Goal: Transaction & Acquisition: Download file/media

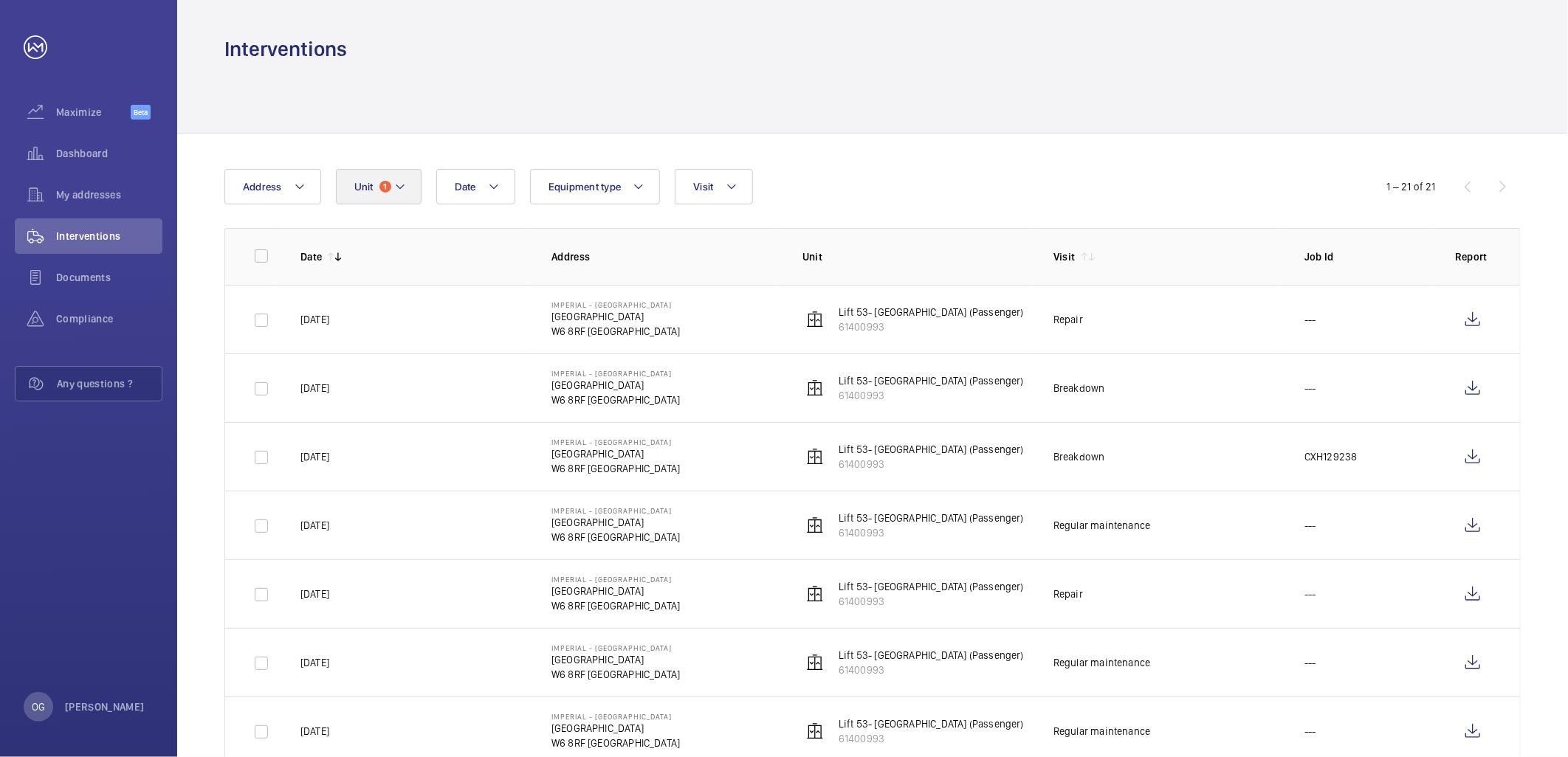
click at [393, 170] on button "Unit 1" at bounding box center [378, 186] width 85 height 35
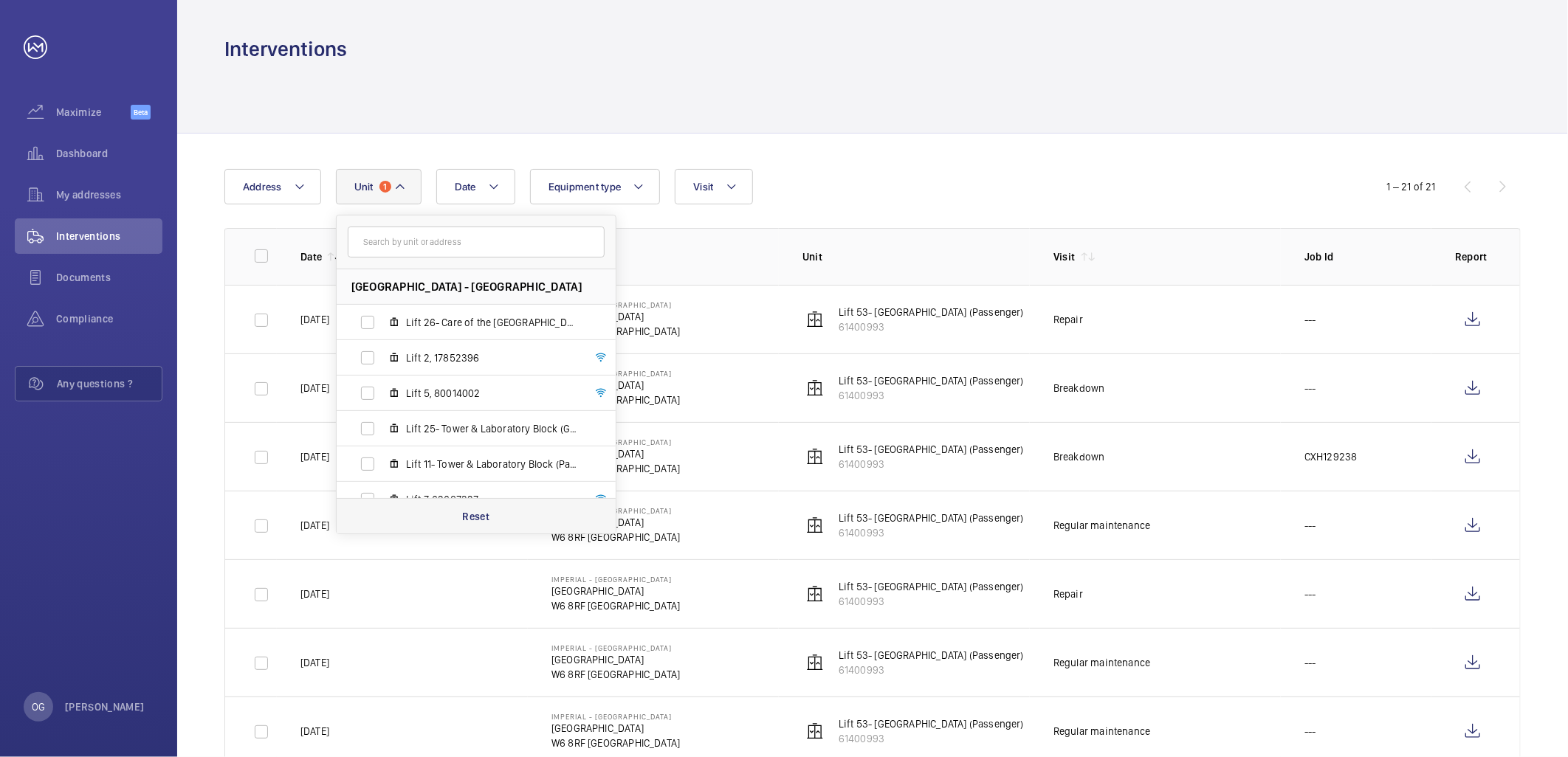
click at [469, 517] on p "Reset" at bounding box center [475, 516] width 27 height 15
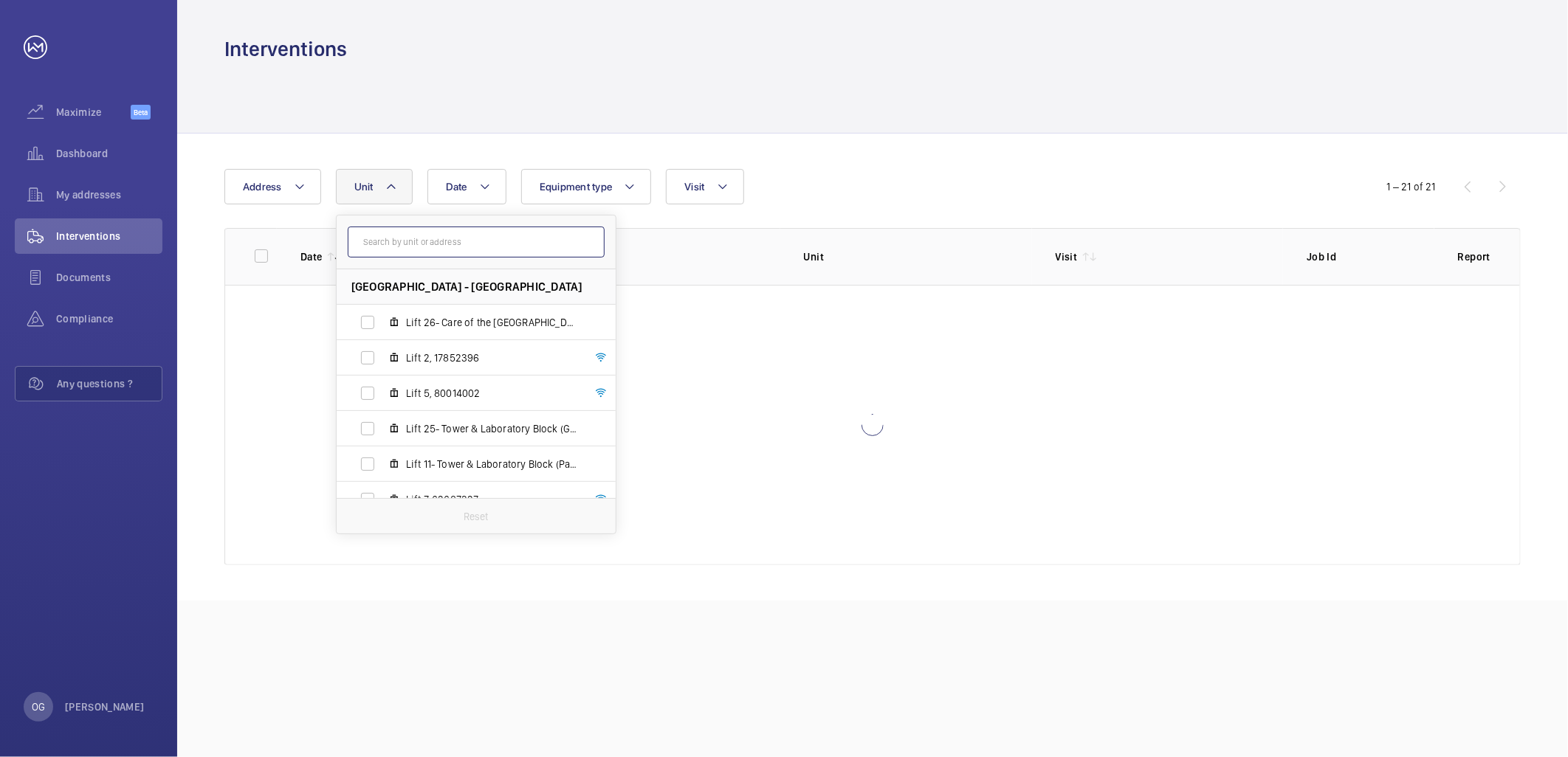
click at [482, 241] on input "text" at bounding box center [475, 242] width 257 height 31
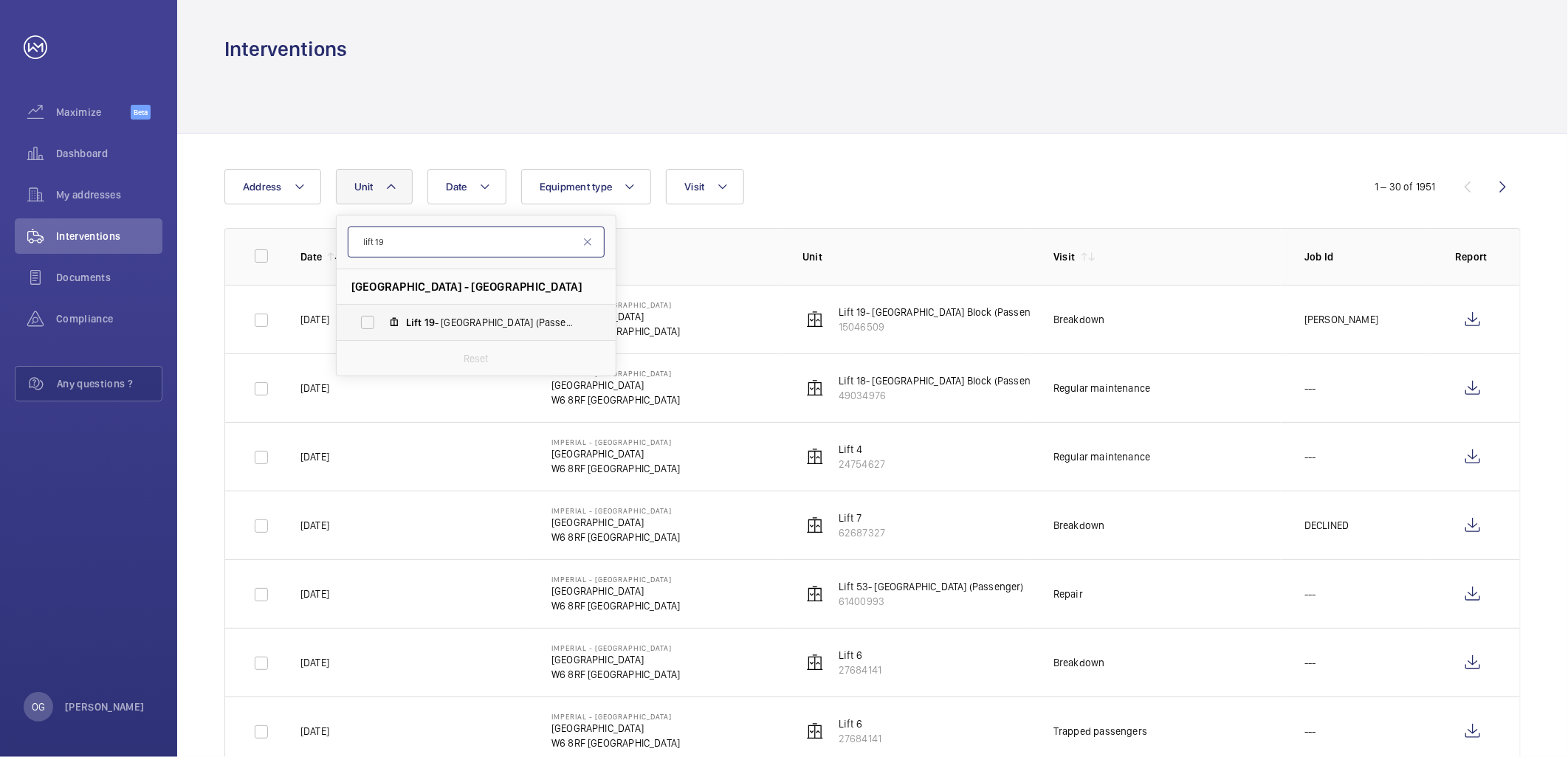
type input "lift 19"
click at [543, 333] on label "Lift 19 - [GEOGRAPHIC_DATA] Block (Passenger), 15046509" at bounding box center [464, 322] width 255 height 35
click at [383, 333] on input "Lift 19 - [GEOGRAPHIC_DATA] Block (Passenger), 15046509" at bounding box center [368, 323] width 30 height 30
checkbox input "true"
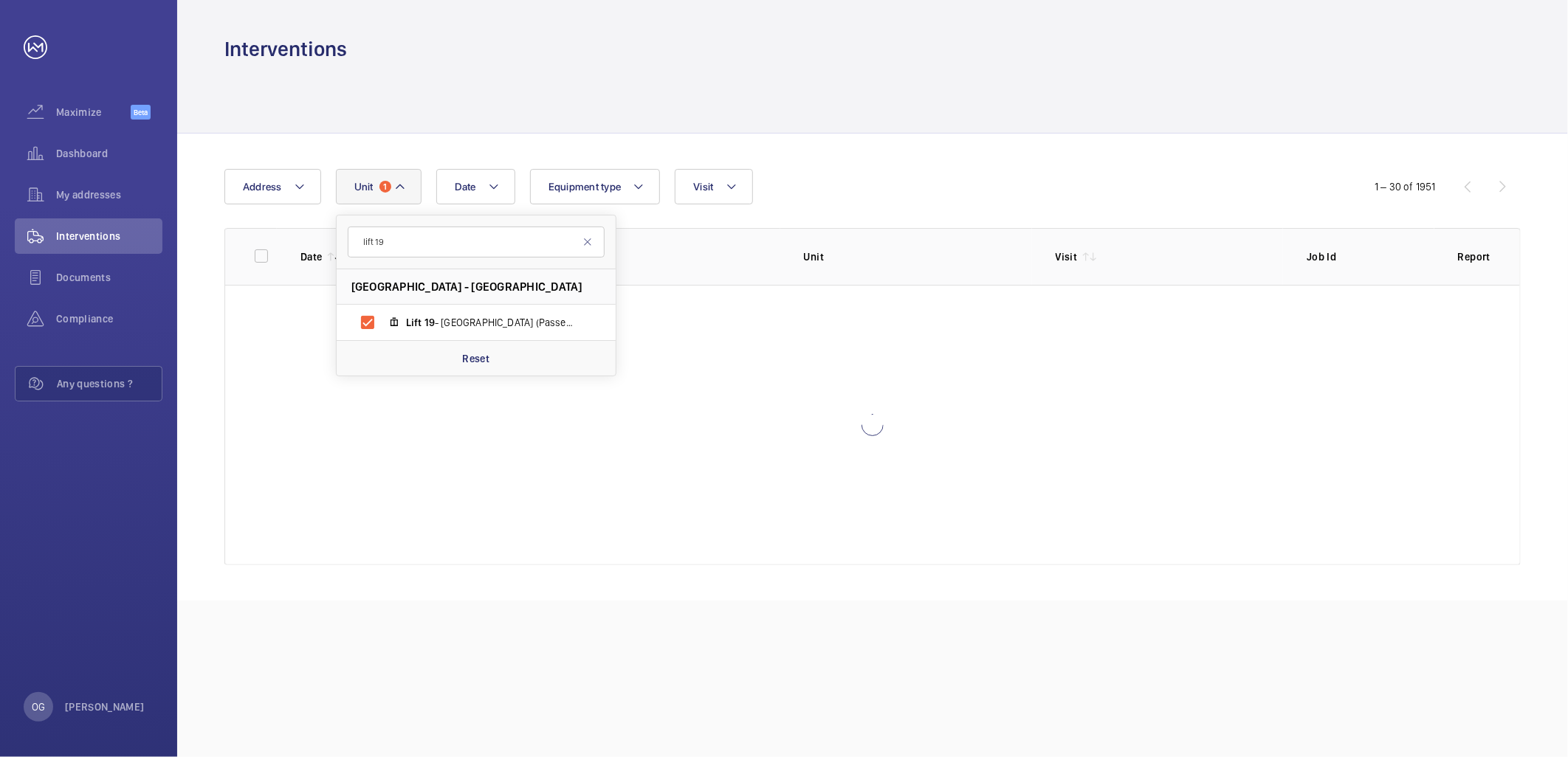
click at [890, 204] on div "Date Address Unit 1 lift 19 [GEOGRAPHIC_DATA] - [GEOGRAPHIC_DATA] Block (Passen…" at bounding box center [783, 186] width 1119 height 35
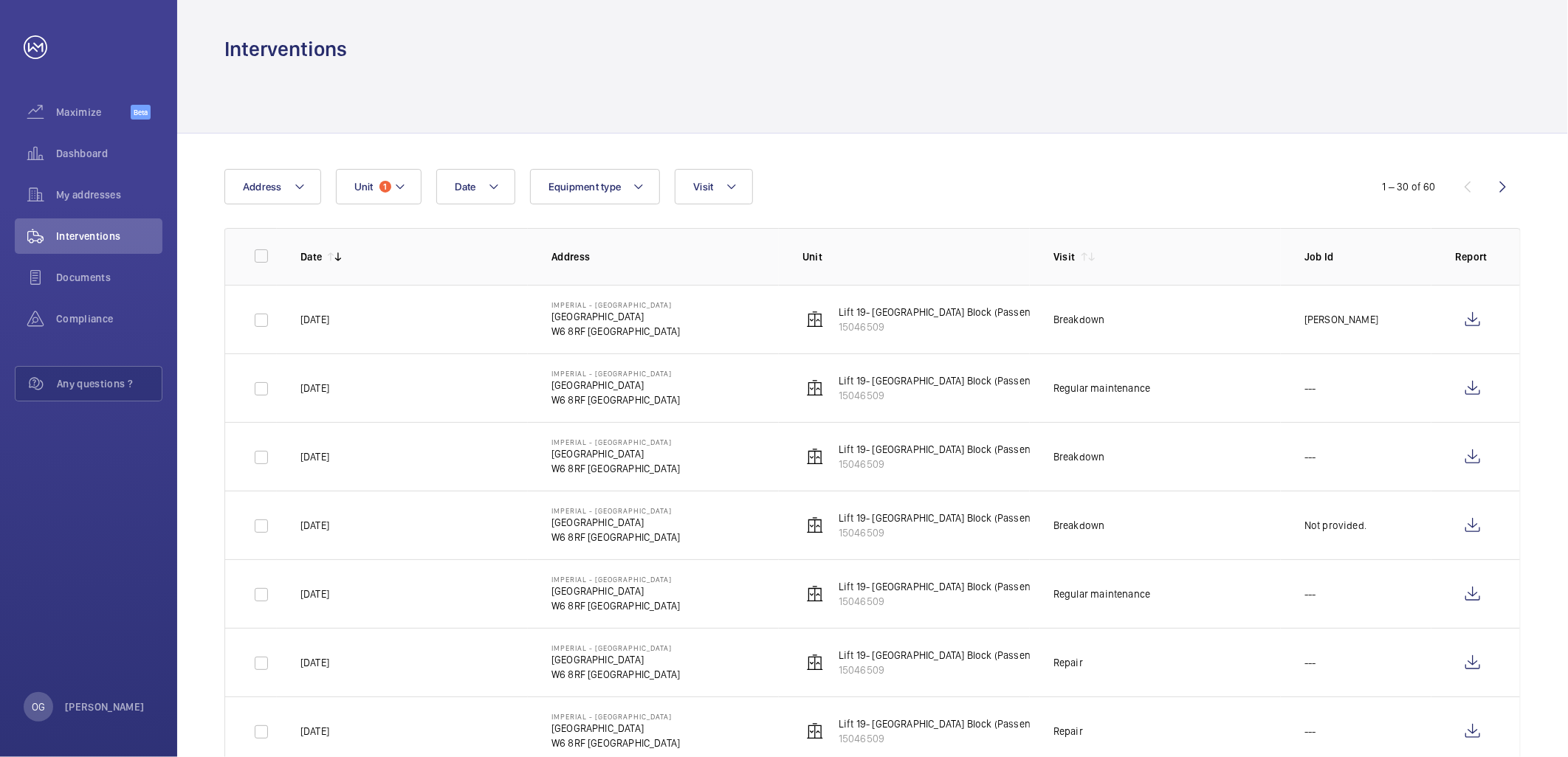
click at [1158, 306] on td "Breakdown" at bounding box center [1155, 319] width 251 height 69
click at [1474, 319] on wm-front-icon-button at bounding box center [1472, 319] width 35 height 35
